Goal: Task Accomplishment & Management: Use online tool/utility

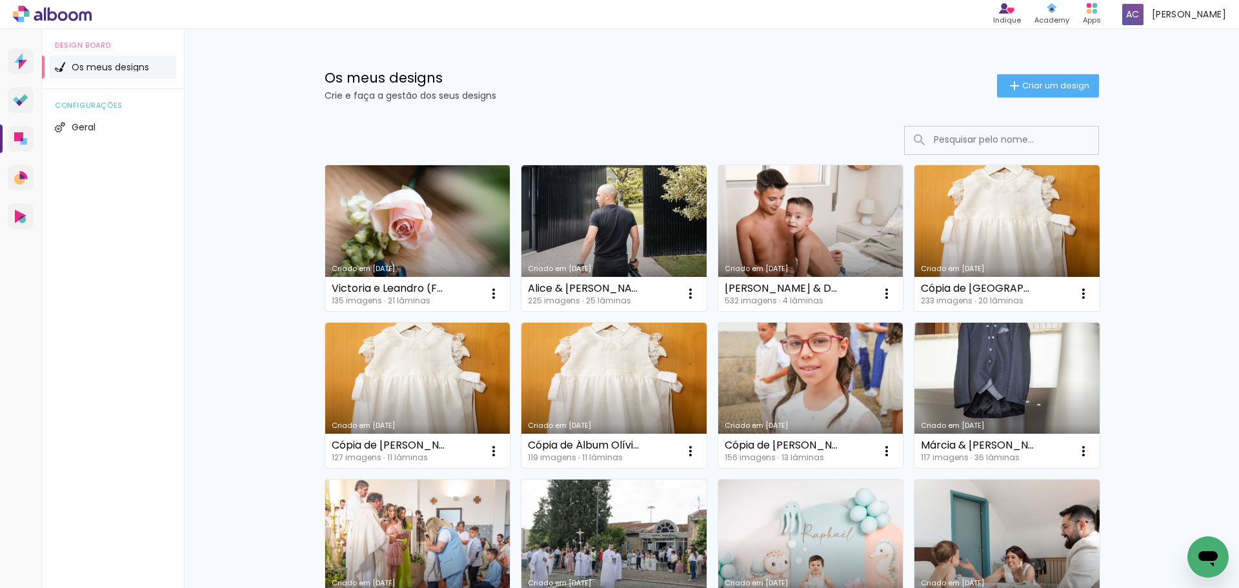
click at [444, 209] on link "Criado em [DATE]" at bounding box center [417, 238] width 185 height 146
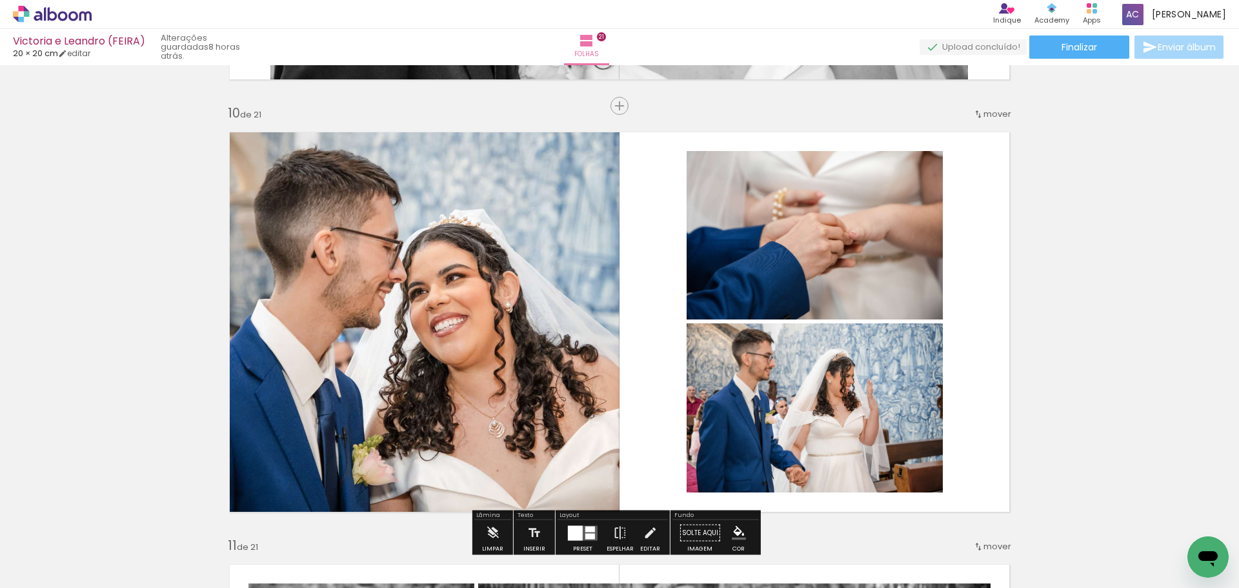
scroll to position [3935, 0]
